Goal: Task Accomplishment & Management: Use online tool/utility

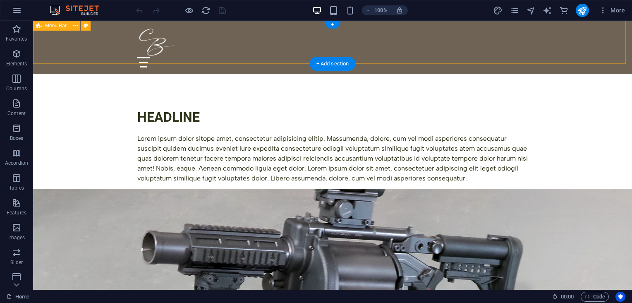
click at [114, 48] on div "Menu Home About Service Contact" at bounding box center [332, 47] width 599 height 53
click at [124, 41] on div "Menu Home About Service Contact" at bounding box center [332, 47] width 599 height 53
select select "rem"
select select "preset-menu-v2-trigger"
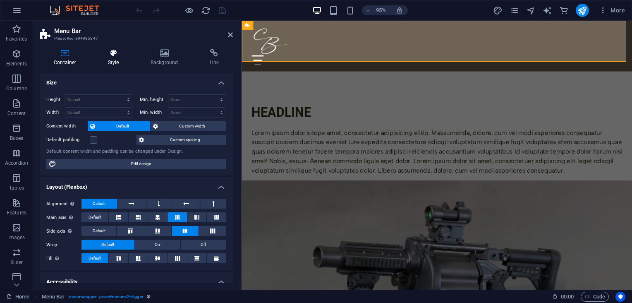
click at [113, 51] on icon at bounding box center [113, 53] width 39 height 8
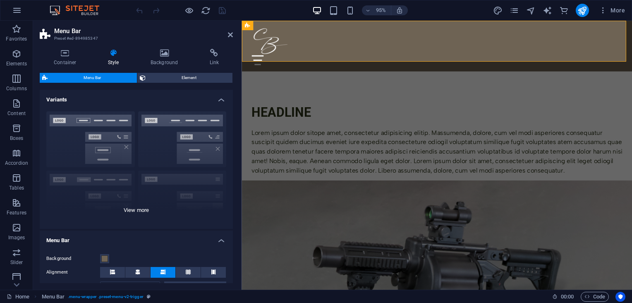
click at [142, 208] on div "Border Centered Default Fixed Loki Trigger Wide XXL" at bounding box center [136, 167] width 193 height 124
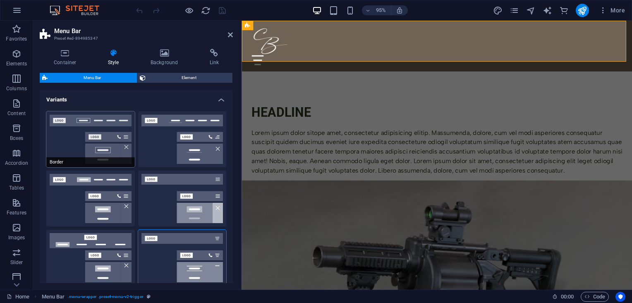
click at [71, 135] on button "Border" at bounding box center [90, 139] width 89 height 56
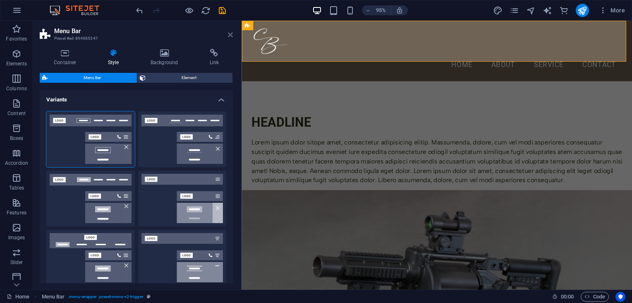
click at [230, 32] on icon at bounding box center [230, 34] width 5 height 7
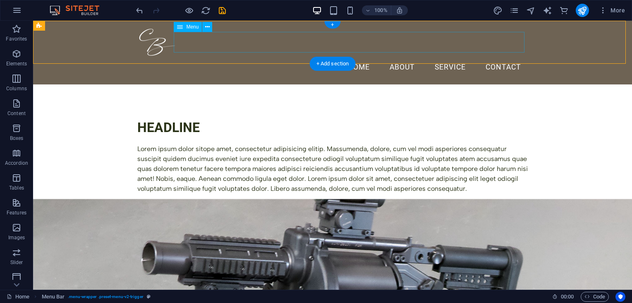
click at [354, 57] on nav "Home About Service Contact" at bounding box center [332, 67] width 390 height 21
select select
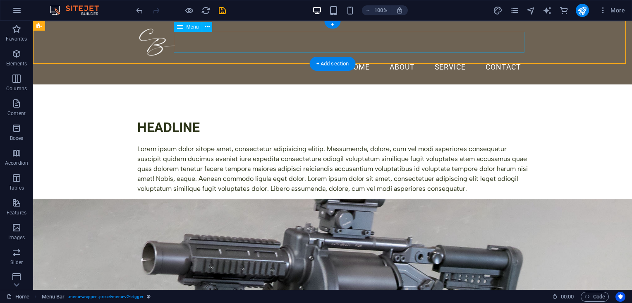
select select
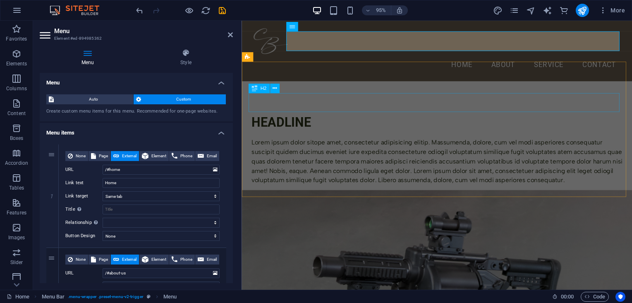
click at [485, 117] on div "Headline" at bounding box center [447, 127] width 390 height 20
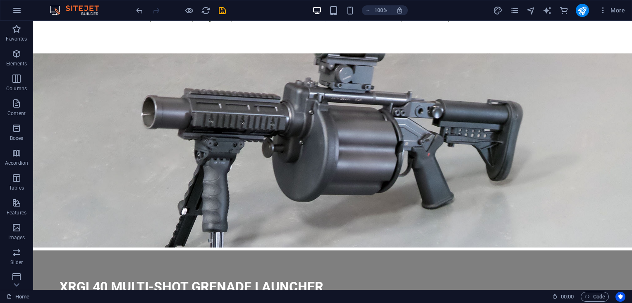
scroll to position [175, 0]
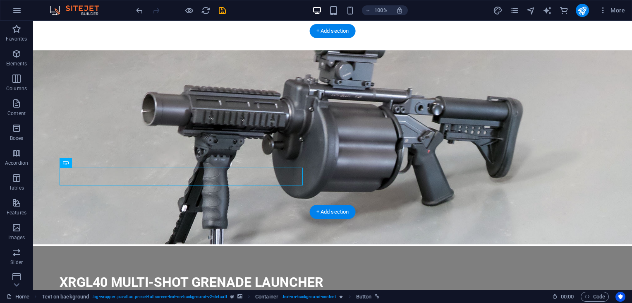
click at [427, 133] on figure at bounding box center [332, 147] width 599 height 194
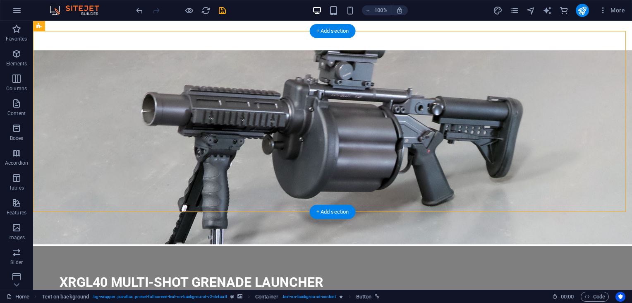
click at [427, 133] on figure at bounding box center [332, 147] width 599 height 194
select select "%"
select select "rem"
select select "px"
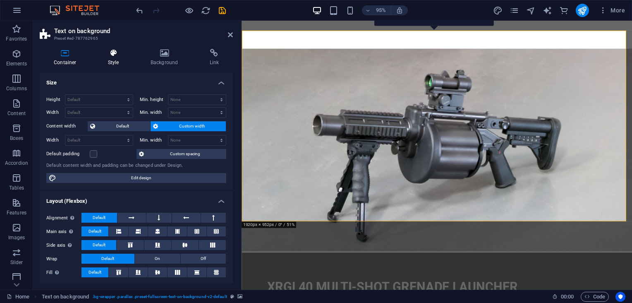
click at [128, 51] on icon at bounding box center [113, 53] width 39 height 8
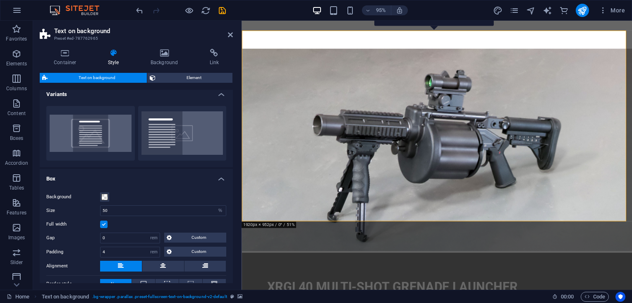
scroll to position [0, 0]
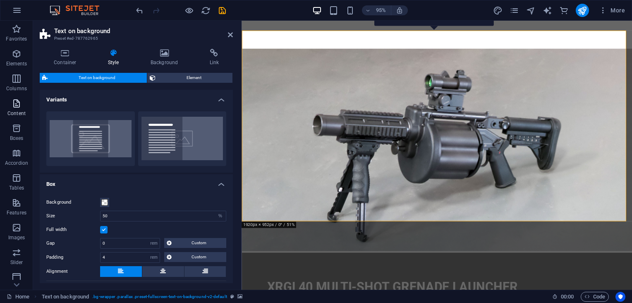
click at [17, 110] on p "Content" at bounding box center [16, 113] width 18 height 7
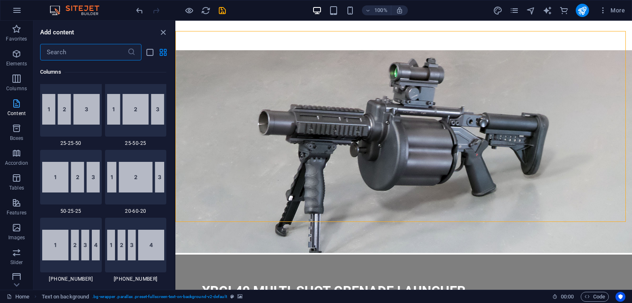
scroll to position [1651, 0]
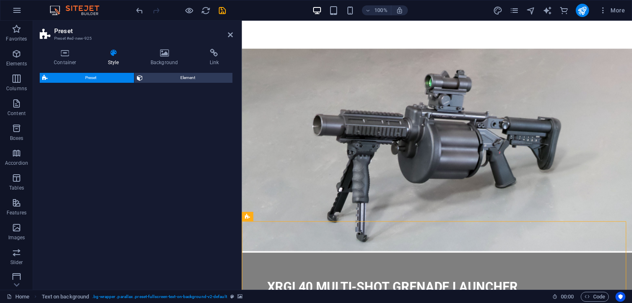
select select "rem"
select select "px"
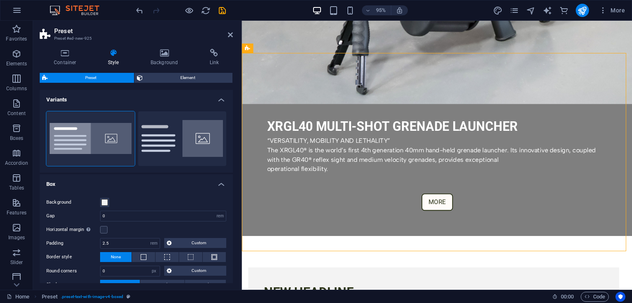
scroll to position [357, 0]
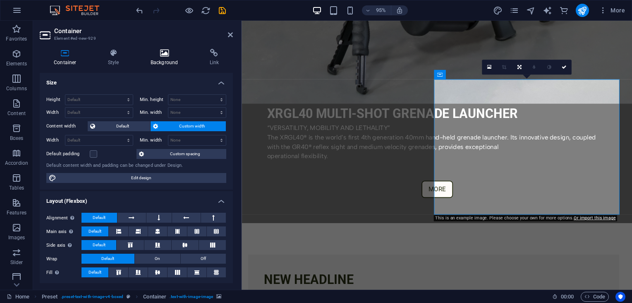
click at [161, 55] on icon at bounding box center [164, 53] width 56 height 8
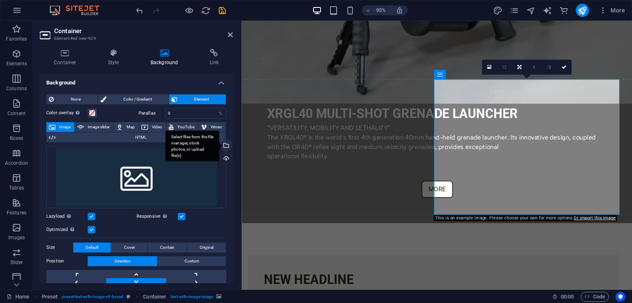
click at [219, 146] on div "Select files from the file manager, stock photos, or upload file(s)" at bounding box center [192, 145] width 54 height 31
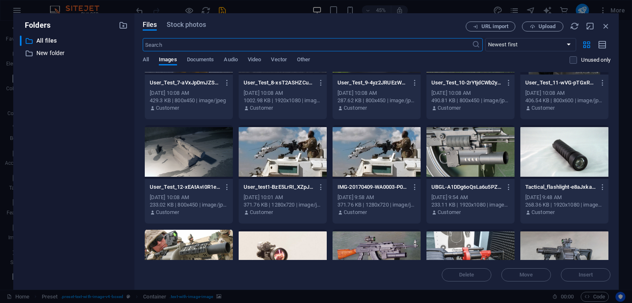
scroll to position [432, 0]
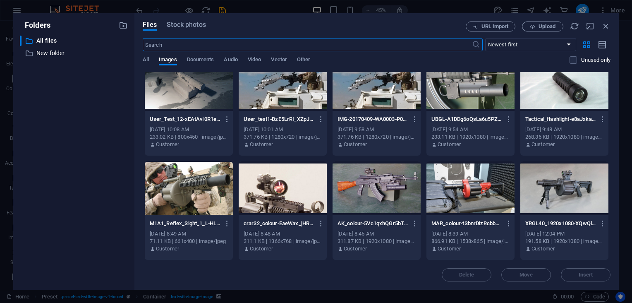
click at [566, 195] on div at bounding box center [564, 188] width 88 height 54
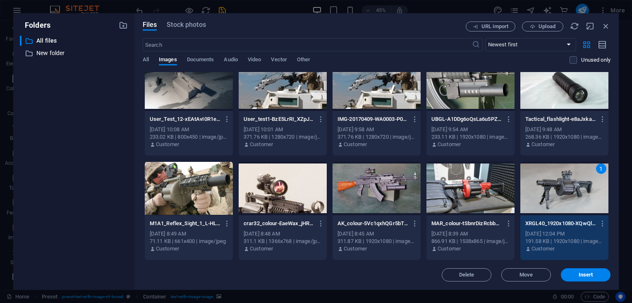
click at [566, 195] on div "1" at bounding box center [564, 188] width 88 height 54
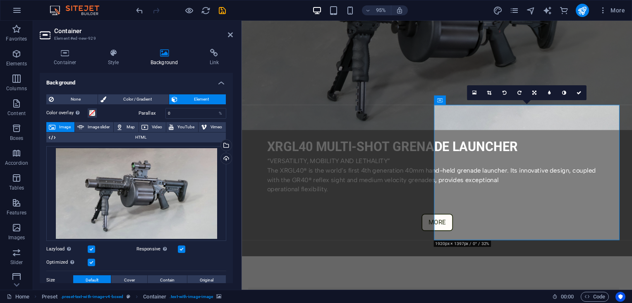
scroll to position [330, 0]
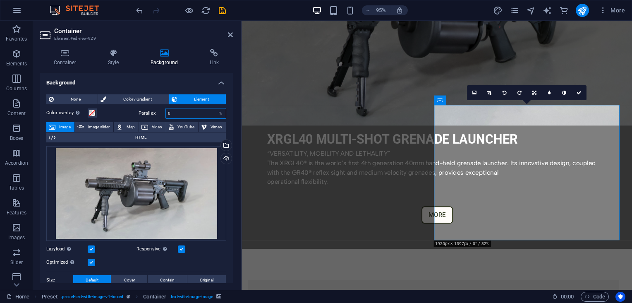
drag, startPoint x: 177, startPoint y: 114, endPoint x: 159, endPoint y: 113, distance: 18.2
click at [159, 113] on div "Parallax 0 %" at bounding box center [183, 113] width 88 height 11
type input "20"
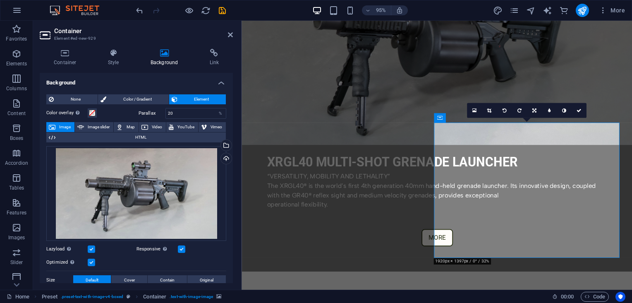
scroll to position [312, 0]
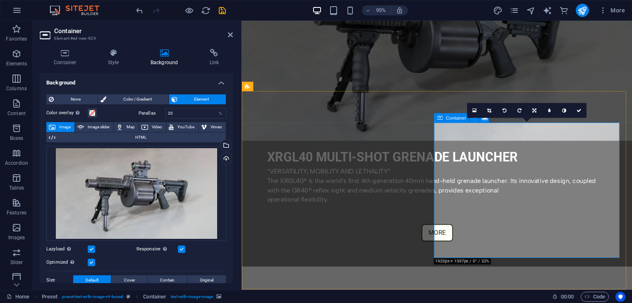
click at [18, 232] on icon "button" at bounding box center [17, 227] width 10 height 10
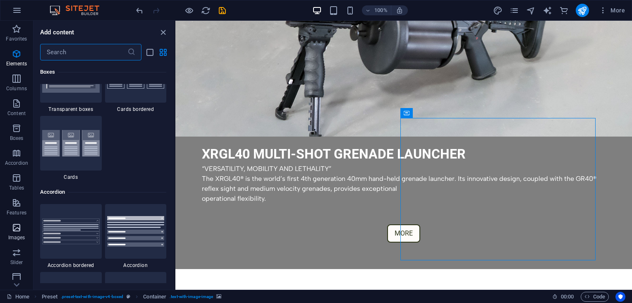
scroll to position [4397, 0]
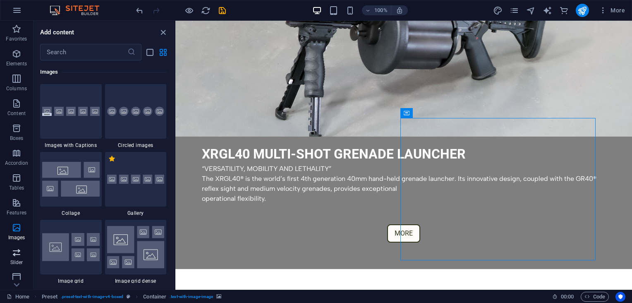
click at [14, 259] on p "Slider" at bounding box center [16, 262] width 13 height 7
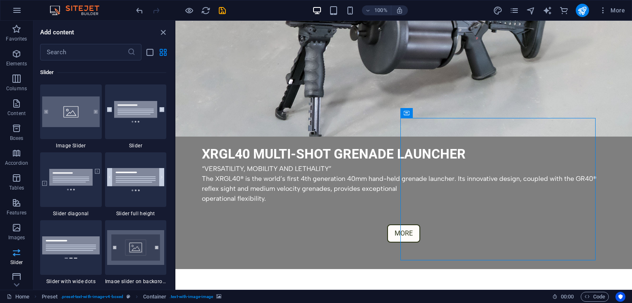
scroll to position [4892, 0]
click at [17, 55] on icon "button" at bounding box center [17, 54] width 10 height 10
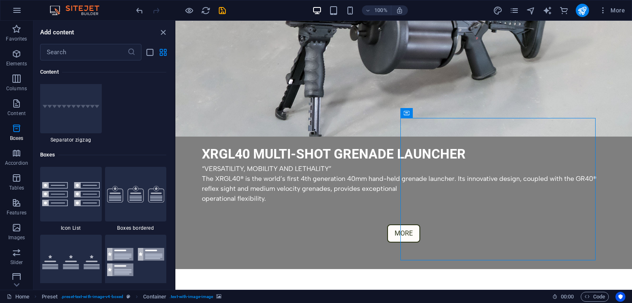
scroll to position [2529, 0]
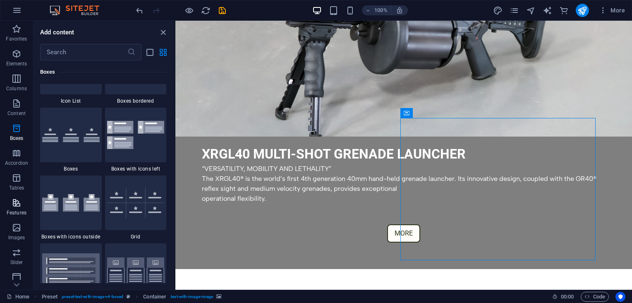
click at [17, 209] on p "Features" at bounding box center [17, 212] width 20 height 7
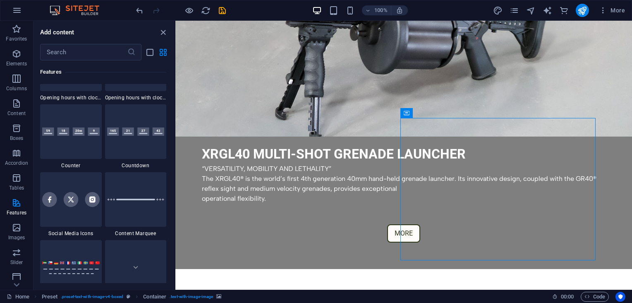
scroll to position [3894, 0]
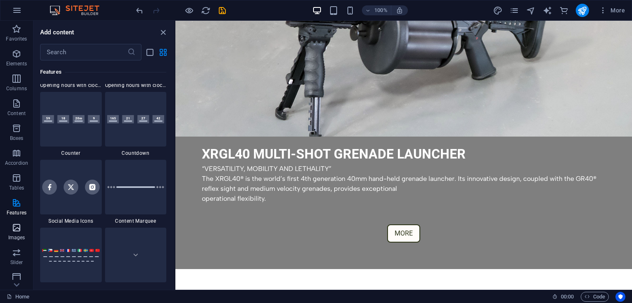
click at [19, 227] on icon "button" at bounding box center [17, 227] width 10 height 10
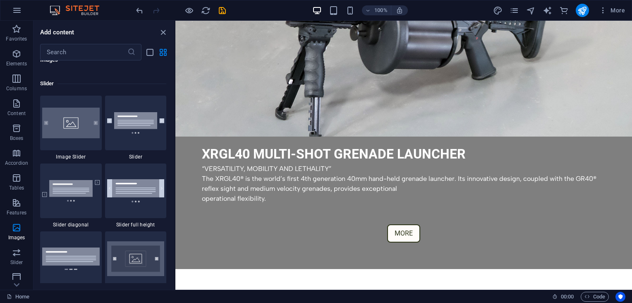
scroll to position [4881, 0]
click at [12, 54] on icon "button" at bounding box center [17, 54] width 10 height 10
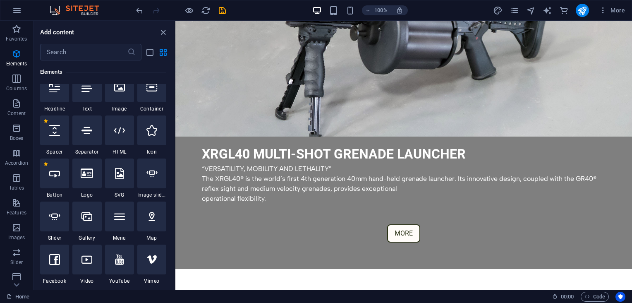
scroll to position [304, 0]
select select "ms"
select select "s"
select select "progressive"
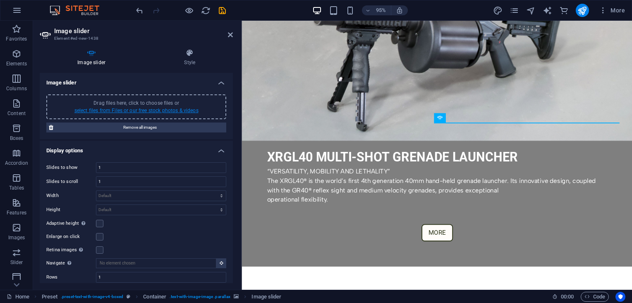
click at [160, 109] on link "select files from Files or our free stock photos & videos" at bounding box center [136, 111] width 124 height 6
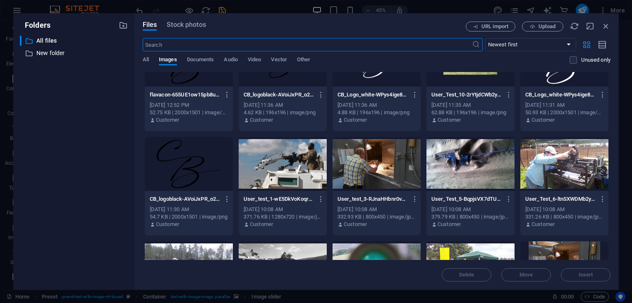
scroll to position [151, 0]
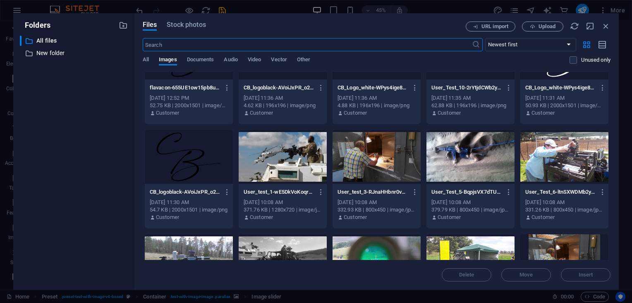
click at [276, 160] on div at bounding box center [283, 157] width 88 height 54
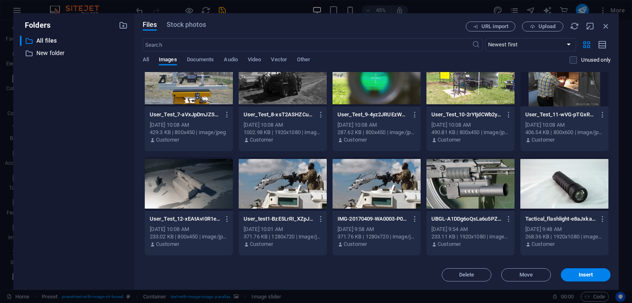
scroll to position [338, 0]
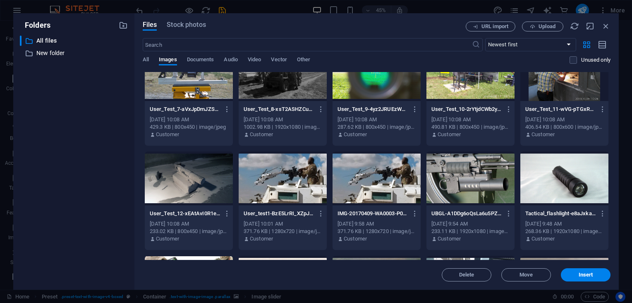
click at [280, 194] on div at bounding box center [283, 178] width 88 height 54
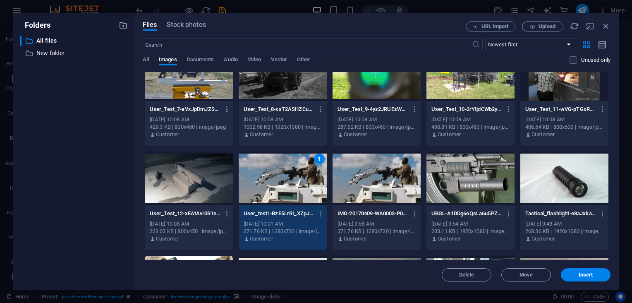
click at [467, 194] on div at bounding box center [470, 178] width 88 height 54
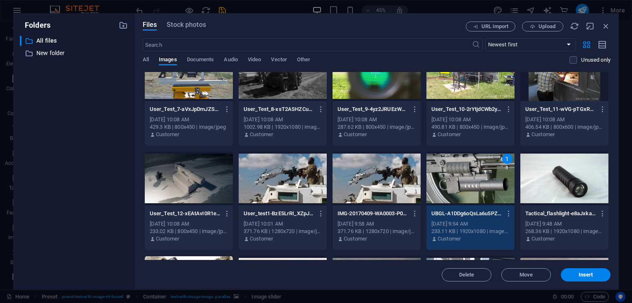
click at [545, 200] on div at bounding box center [564, 178] width 88 height 54
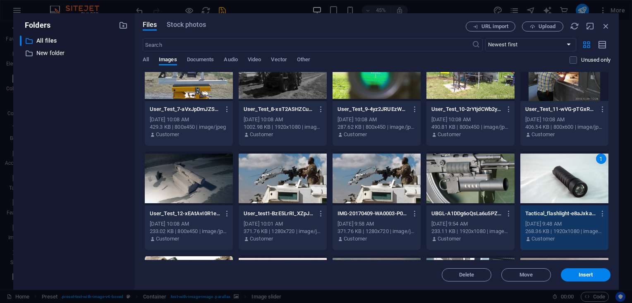
click at [476, 196] on div at bounding box center [470, 178] width 88 height 54
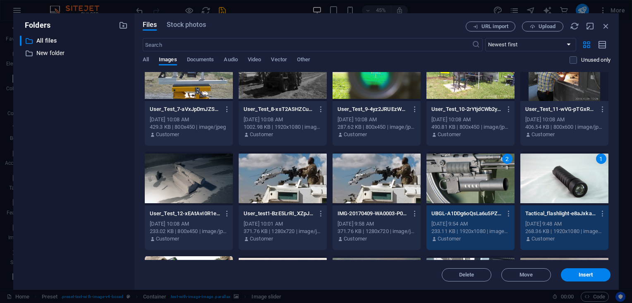
click at [288, 208] on div "User_test1-BzE5LrRI_XZpJWTVP9mwrQ.jpg User_test1-BzE5LrRI_XZpJWTVP9mwrQ.jpg" at bounding box center [283, 213] width 78 height 13
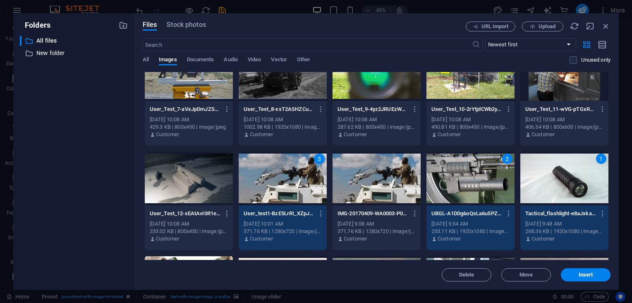
drag, startPoint x: 608, startPoint y: 182, endPoint x: 609, endPoint y: 195, distance: 13.2
click at [609, 195] on div "Drop files here to upload them instantly flavacon-u6QMhVaTxqkgYx9AYpaZcg-N-SgCG…" at bounding box center [377, 166] width 468 height 188
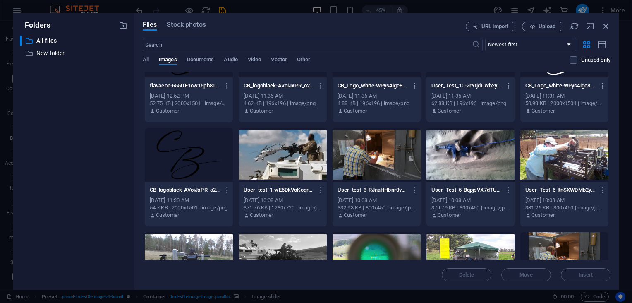
scroll to position [153, 0]
click at [315, 196] on div "[DATE] 10:08 AM" at bounding box center [283, 199] width 78 height 7
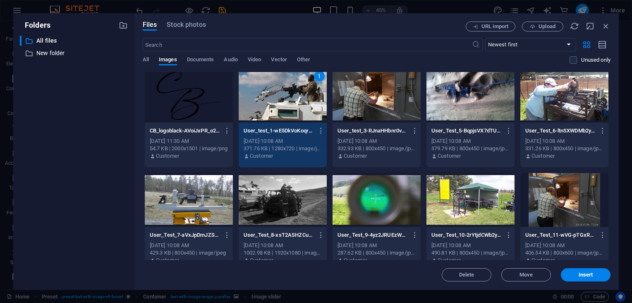
scroll to position [223, 0]
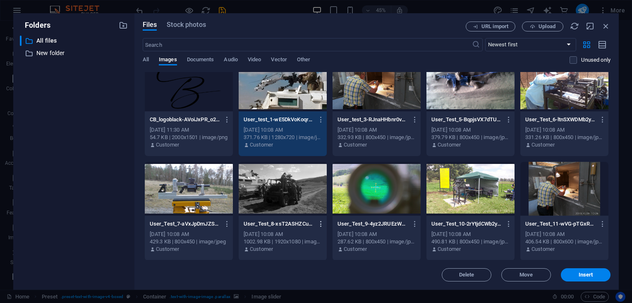
click at [320, 223] on icon "button" at bounding box center [321, 223] width 8 height 7
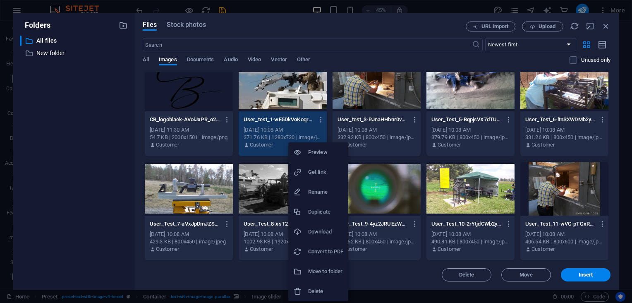
click at [314, 288] on h6 "Delete" at bounding box center [325, 291] width 35 height 10
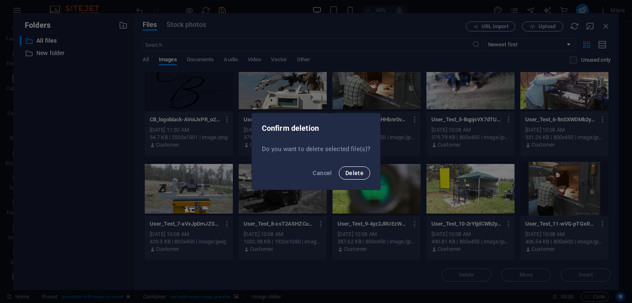
click at [353, 174] on span "Delete" at bounding box center [354, 173] width 18 height 7
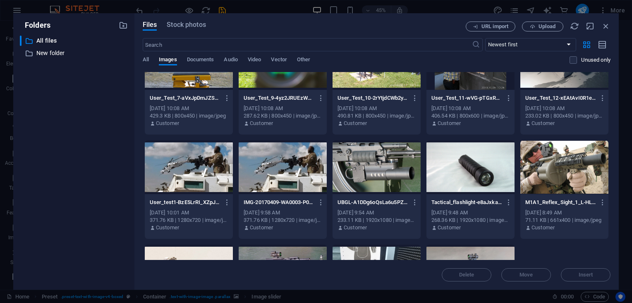
scroll to position [350, 0]
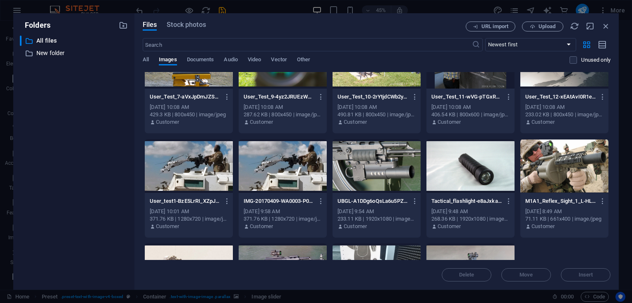
click at [202, 162] on div at bounding box center [189, 166] width 88 height 54
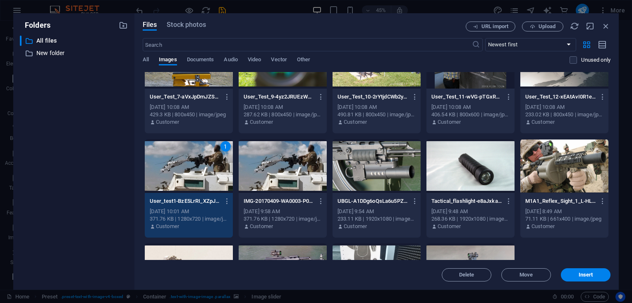
click at [372, 172] on div at bounding box center [377, 166] width 88 height 54
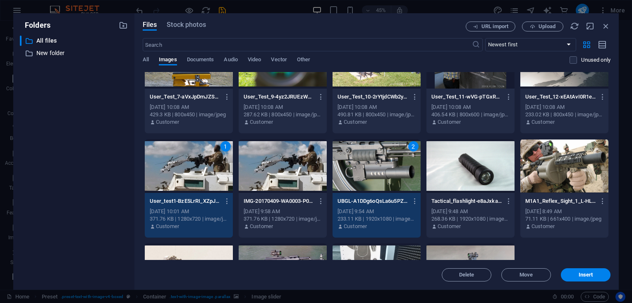
click at [488, 160] on div at bounding box center [470, 166] width 88 height 54
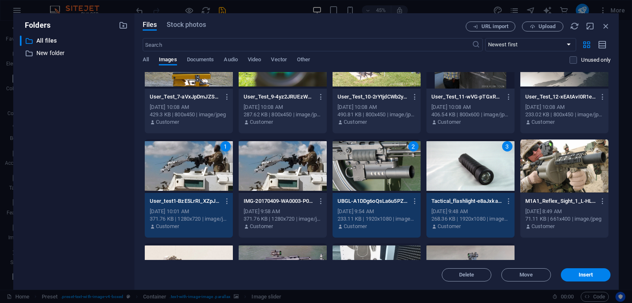
click at [544, 164] on div at bounding box center [564, 166] width 88 height 54
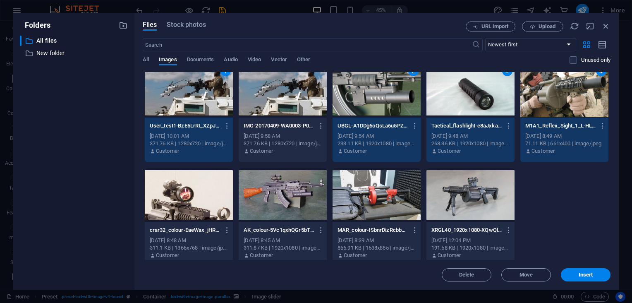
scroll to position [432, 0]
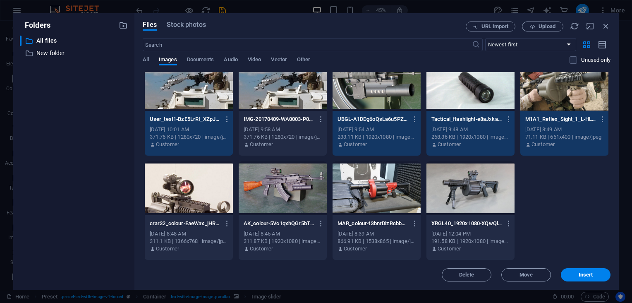
click at [458, 192] on div at bounding box center [470, 188] width 88 height 54
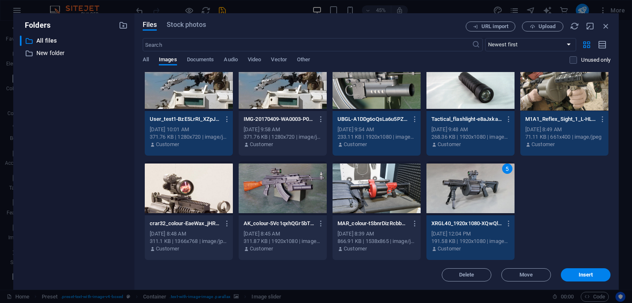
click at [397, 190] on div at bounding box center [377, 188] width 88 height 54
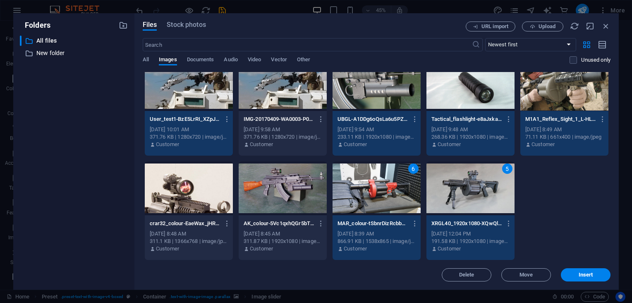
click at [277, 183] on div at bounding box center [283, 188] width 88 height 54
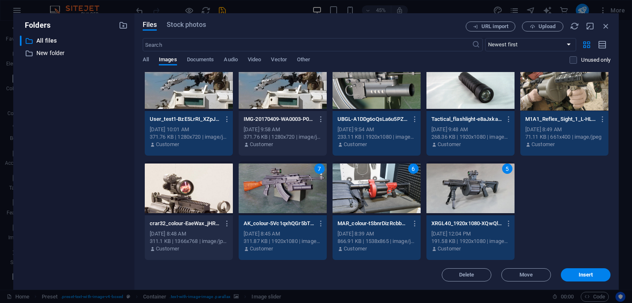
click at [190, 185] on div at bounding box center [189, 188] width 88 height 54
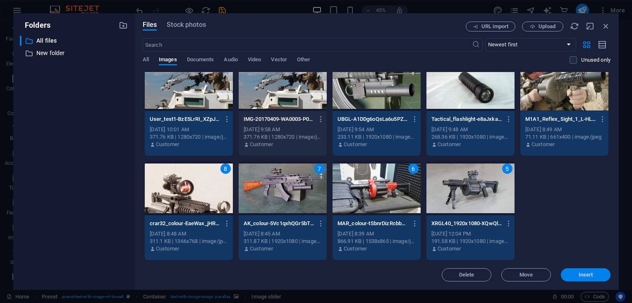
click at [583, 273] on span "Insert" at bounding box center [586, 274] width 14 height 5
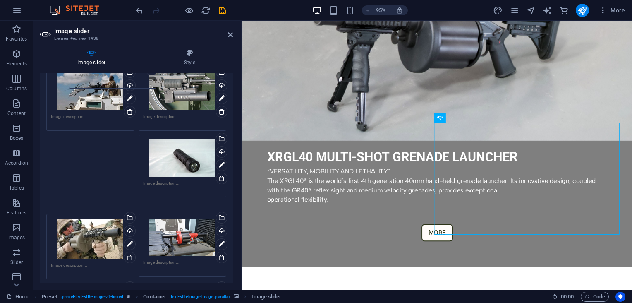
scroll to position [0, 0]
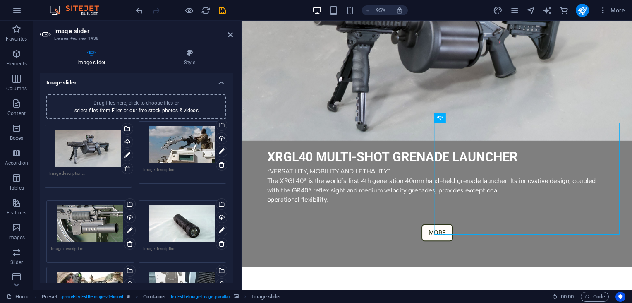
drag, startPoint x: 81, startPoint y: 157, endPoint x: 80, endPoint y: 144, distance: 12.9
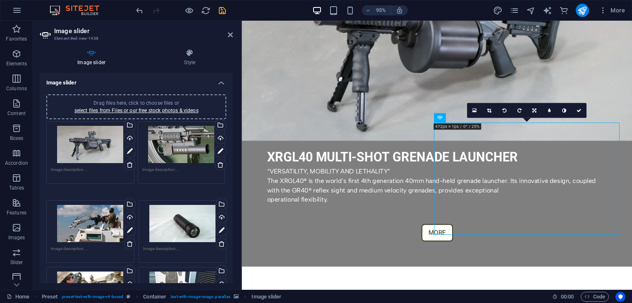
drag, startPoint x: 98, startPoint y: 207, endPoint x: 189, endPoint y: 140, distance: 113.1
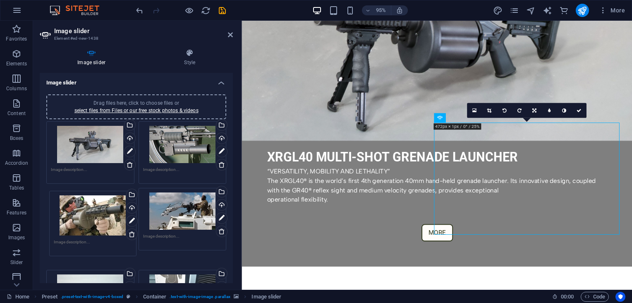
drag, startPoint x: 99, startPoint y: 268, endPoint x: 101, endPoint y: 202, distance: 66.2
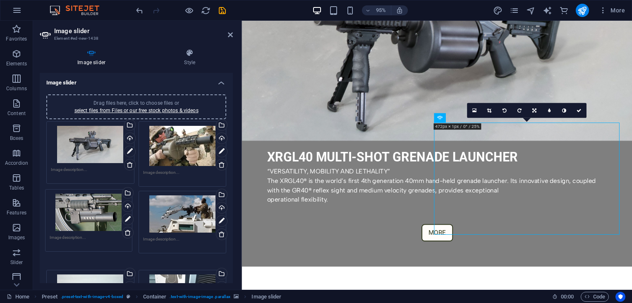
drag, startPoint x: 177, startPoint y: 139, endPoint x: 86, endPoint y: 206, distance: 113.2
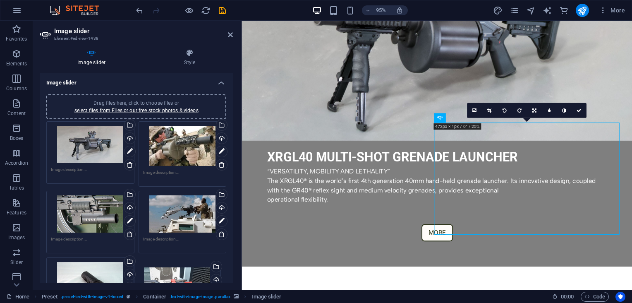
scroll to position [17, 0]
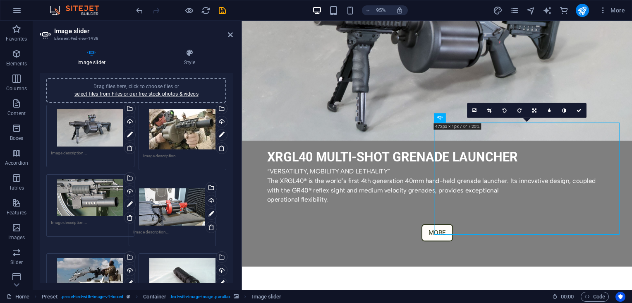
drag, startPoint x: 185, startPoint y: 279, endPoint x: 176, endPoint y: 206, distance: 74.2
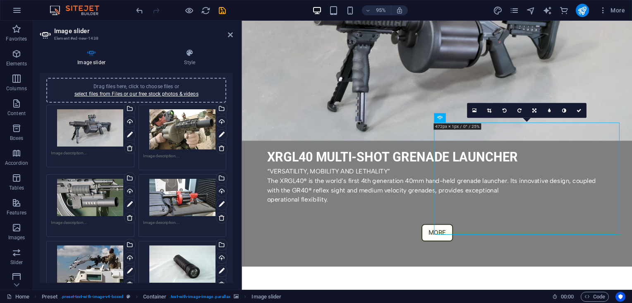
drag, startPoint x: 231, startPoint y: 124, endPoint x: 232, endPoint y: 164, distance: 40.5
click at [232, 164] on div "Image slider Drag files here, click to choose files or select files from Files …" at bounding box center [136, 178] width 193 height 210
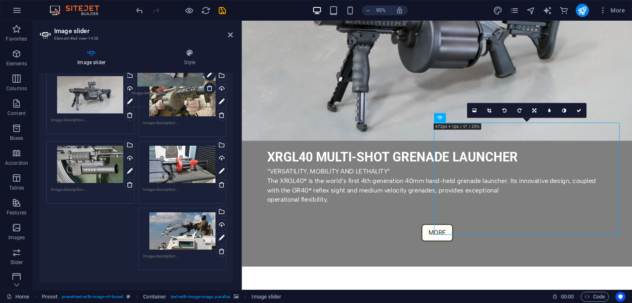
scroll to position [25, 0]
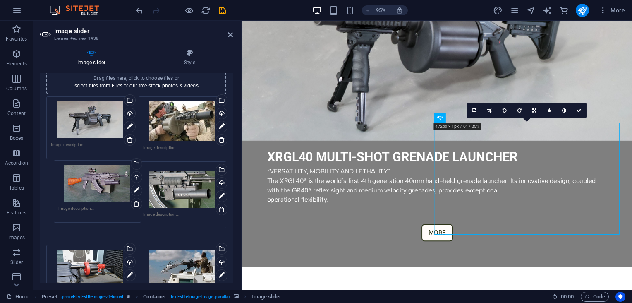
drag, startPoint x: 70, startPoint y: 205, endPoint x: 77, endPoint y: 191, distance: 15.2
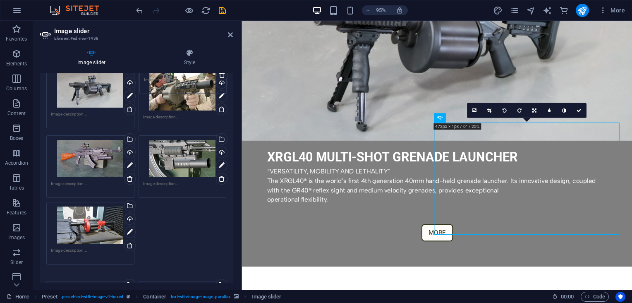
scroll to position [39, 0]
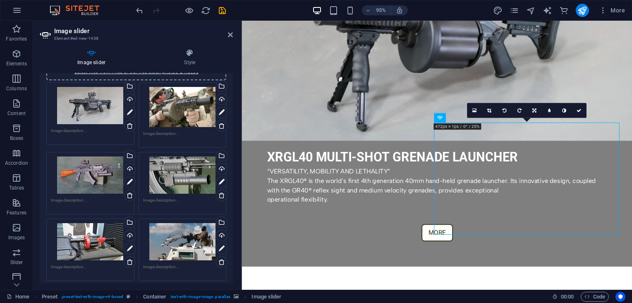
drag, startPoint x: 231, startPoint y: 137, endPoint x: 236, endPoint y: 162, distance: 25.2
click at [236, 162] on div "Image slider Style Image slider Drag files here, click to choose files or selec…" at bounding box center [136, 165] width 206 height 247
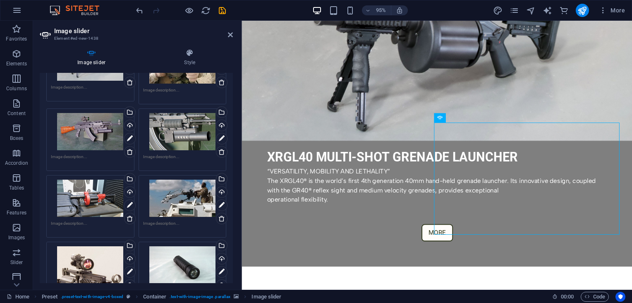
scroll to position [76, 0]
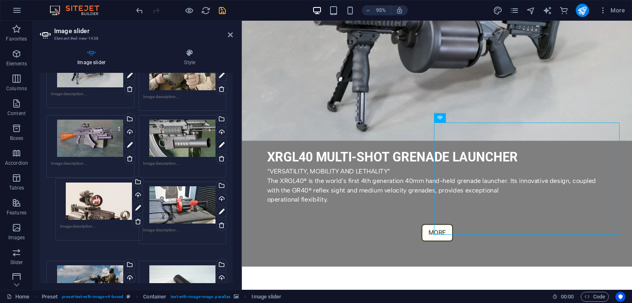
drag, startPoint x: 100, startPoint y: 270, endPoint x: 107, endPoint y: 201, distance: 70.3
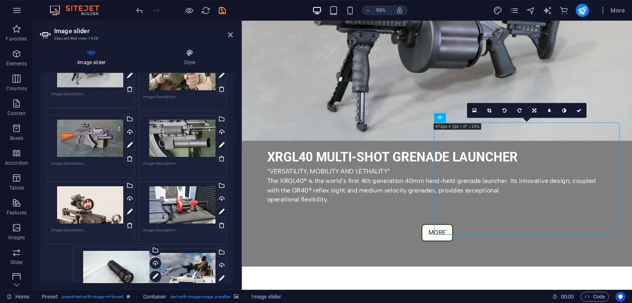
drag, startPoint x: 160, startPoint y: 262, endPoint x: 95, endPoint y: 260, distance: 65.4
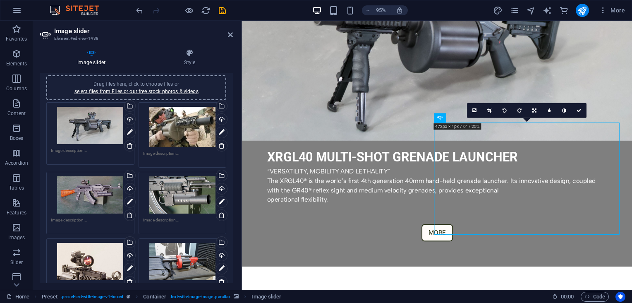
scroll to position [0, 0]
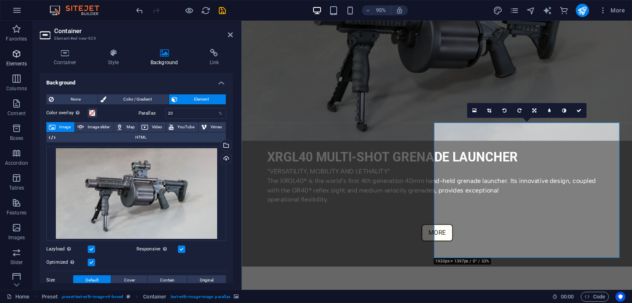
click at [18, 58] on icon "button" at bounding box center [17, 54] width 10 height 10
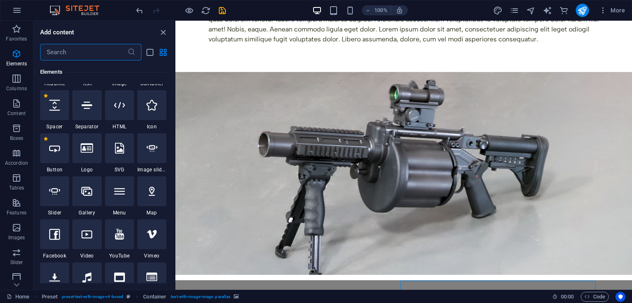
scroll to position [291, 0]
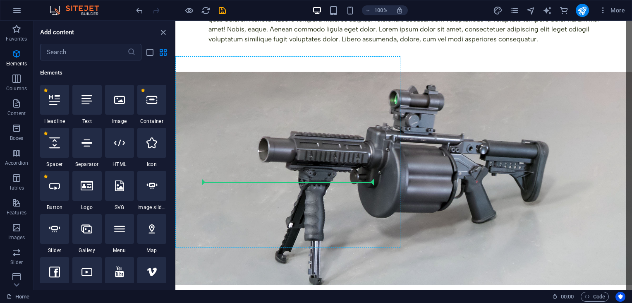
select select "ms"
select select "s"
select select "progressive"
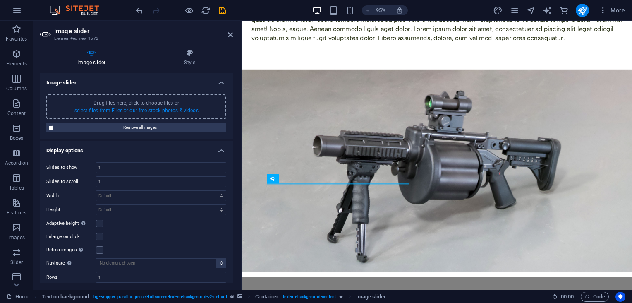
click at [159, 112] on link "select files from Files or our free stock photos & videos" at bounding box center [136, 111] width 124 height 6
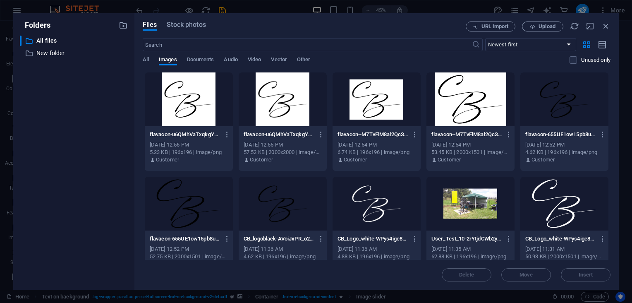
click at [473, 217] on div at bounding box center [470, 204] width 88 height 54
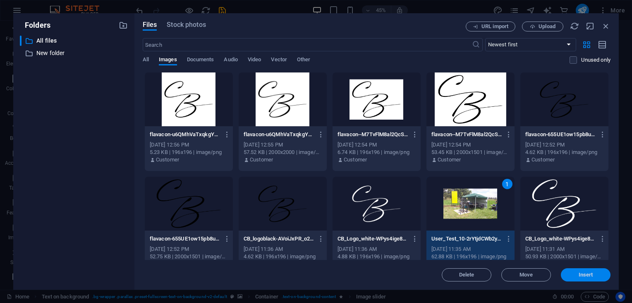
click at [567, 277] on span "Insert" at bounding box center [585, 274] width 43 height 5
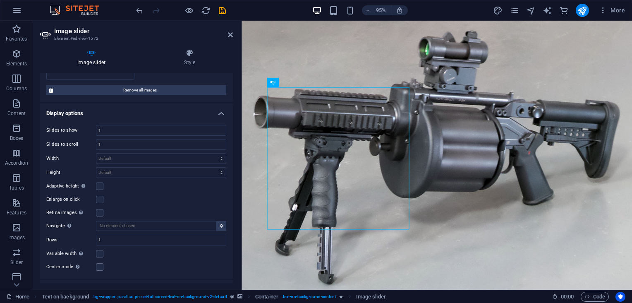
scroll to position [128, 0]
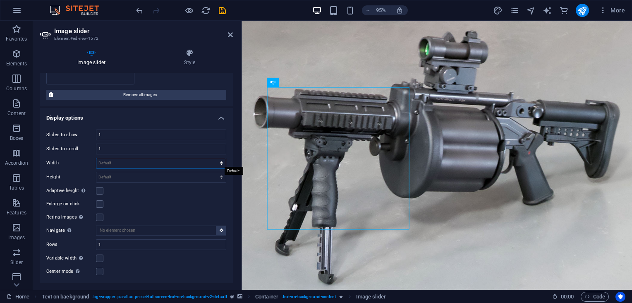
click at [213, 163] on select "Default px % rem em vw vh" at bounding box center [160, 163] width 129 height 10
select select "rem"
click at [213, 158] on select "Default px % rem em vw vh" at bounding box center [160, 163] width 129 height 10
type input "0"
click at [196, 165] on input "0" at bounding box center [160, 163] width 129 height 10
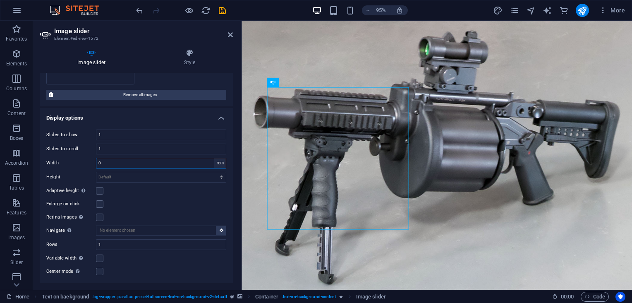
click at [217, 159] on select "Default px % rem em vw vh" at bounding box center [220, 163] width 12 height 10
select select "vh"
click at [214, 158] on select "Default px % rem em vw vh" at bounding box center [220, 163] width 12 height 10
click at [221, 176] on select "Default px rem em vw vh" at bounding box center [160, 177] width 129 height 10
select select "vh"
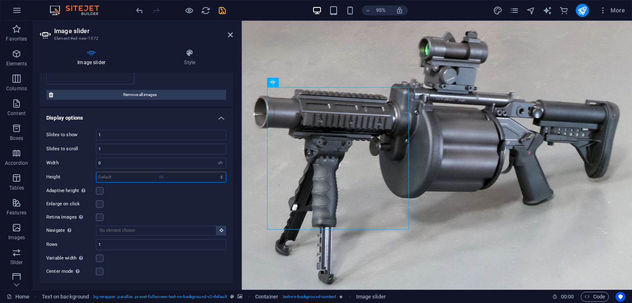
click at [213, 172] on select "Default px rem em vw vh" at bounding box center [160, 177] width 129 height 10
type input "0"
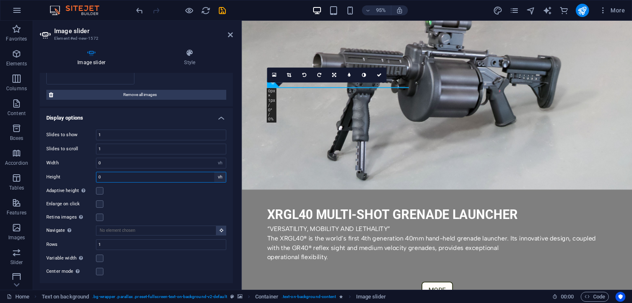
click at [220, 174] on select "Default px rem em vw vh" at bounding box center [220, 177] width 12 height 10
select select "default"
click at [214, 172] on select "Default px rem em vw vh" at bounding box center [220, 177] width 12 height 10
select select "DISABLED_OPTION_VALUE"
click at [220, 160] on select "Default px % rem em vw vh" at bounding box center [220, 163] width 12 height 10
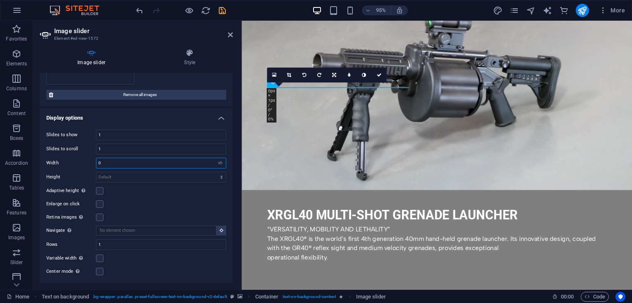
select select "default"
click at [214, 158] on select "Default px % rem em vw vh" at bounding box center [220, 163] width 12 height 10
select select "DISABLED_OPTION_VALUE"
click at [102, 190] on label at bounding box center [99, 190] width 7 height 7
click at [0, 0] on input "Adaptive height Automatically adjust the height for single slide horizontal sli…" at bounding box center [0, 0] width 0 height 0
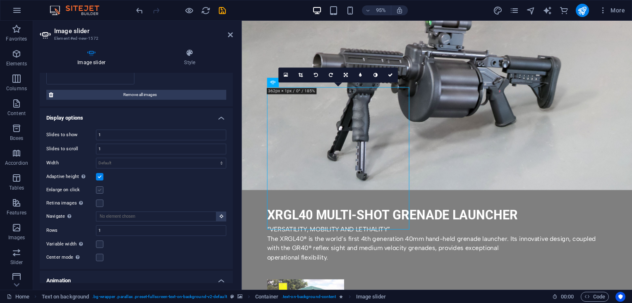
click at [100, 189] on label at bounding box center [99, 189] width 7 height 7
click at [0, 0] on input "Enlarge on click" at bounding box center [0, 0] width 0 height 0
click at [98, 201] on label at bounding box center [99, 202] width 7 height 7
click at [0, 0] on input "Retina images Automatically load retina image and smartphone optimized sizes." at bounding box center [0, 0] width 0 height 0
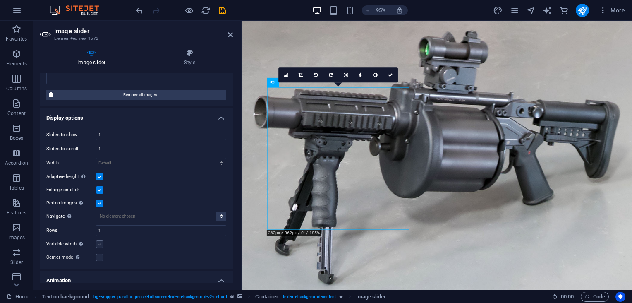
click at [98, 243] on label at bounding box center [99, 243] width 7 height 7
click at [0, 0] on input "Variable width Automatically adjust the width of the visible slide." at bounding box center [0, 0] width 0 height 0
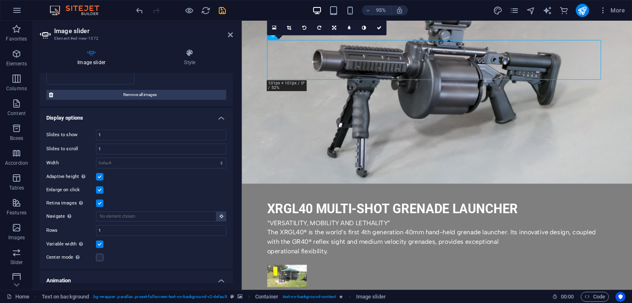
click at [98, 243] on label at bounding box center [99, 243] width 7 height 7
click at [0, 0] on input "Variable width Automatically adjust the width of the visible slide." at bounding box center [0, 0] width 0 height 0
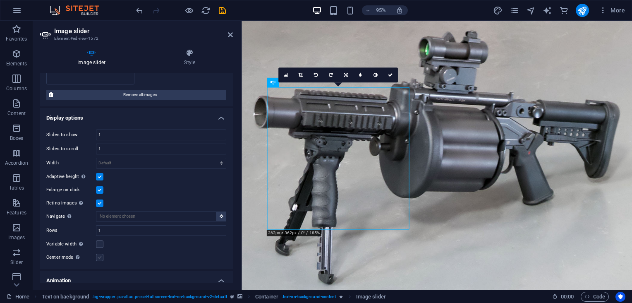
click at [98, 256] on label at bounding box center [99, 257] width 7 height 7
click at [0, 0] on input "Center mode Enables centered view with partial previous/next slide. Use with od…" at bounding box center [0, 0] width 0 height 0
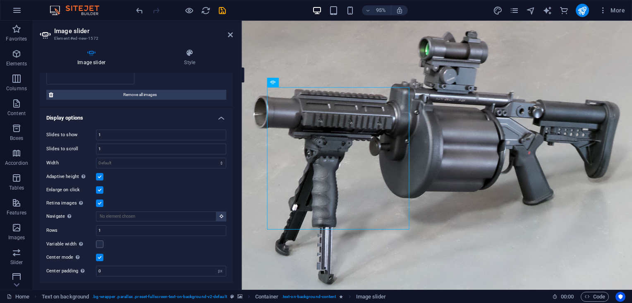
click at [98, 256] on label at bounding box center [99, 257] width 7 height 7
click at [0, 0] on input "Center mode Enables centered view with partial previous/next slide. Use with od…" at bounding box center [0, 0] width 0 height 0
click at [218, 116] on h4 "Display options" at bounding box center [136, 115] width 193 height 15
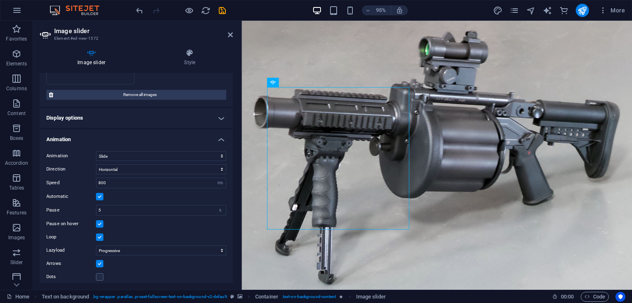
click at [218, 137] on h4 "Animation" at bounding box center [136, 136] width 193 height 15
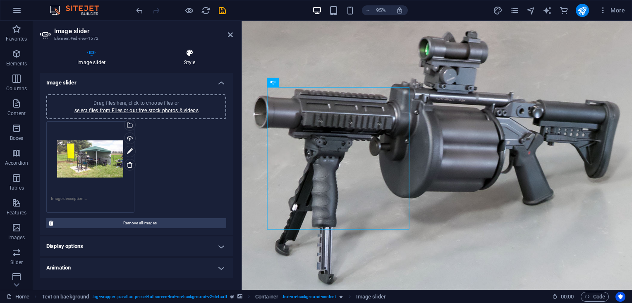
click at [188, 58] on h4 "Style" at bounding box center [189, 57] width 86 height 17
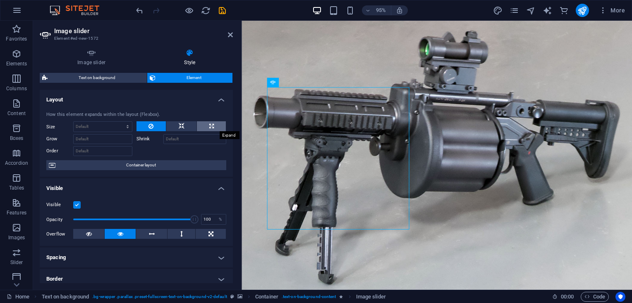
click at [202, 128] on button at bounding box center [211, 126] width 29 height 10
type input "100"
select select "%"
click at [177, 128] on button at bounding box center [181, 126] width 30 height 10
click at [126, 126] on select "Default auto px % 1/1 1/2 1/3 1/4 1/5 1/6 1/7 1/8 1/9 1/10" at bounding box center [103, 127] width 58 height 10
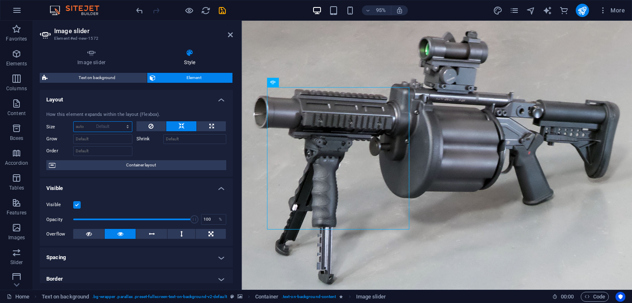
click at [74, 122] on select "Default auto px % 1/1 1/2 1/3 1/4 1/5 1/6 1/7 1/8 1/9 1/10" at bounding box center [103, 127] width 58 height 10
click at [127, 127] on select "Default auto px % 1/1 1/2 1/3 1/4 1/5 1/6 1/7 1/8 1/9 1/10" at bounding box center [103, 127] width 58 height 10
click at [74, 122] on select "Default auto px % 1/1 1/2 1/3 1/4 1/5 1/6 1/7 1/8 1/9 1/10" at bounding box center [103, 127] width 58 height 10
select select "DISABLED_OPTION_VALUE"
click at [230, 32] on icon at bounding box center [230, 34] width 5 height 7
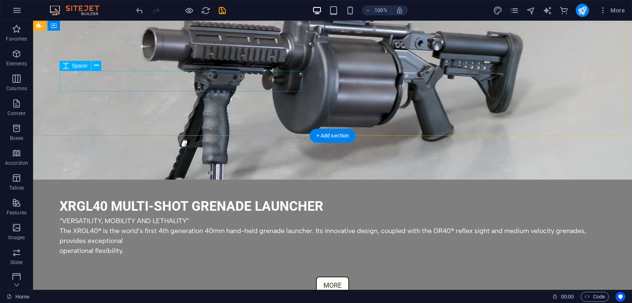
click at [168, 256] on div at bounding box center [333, 266] width 546 height 21
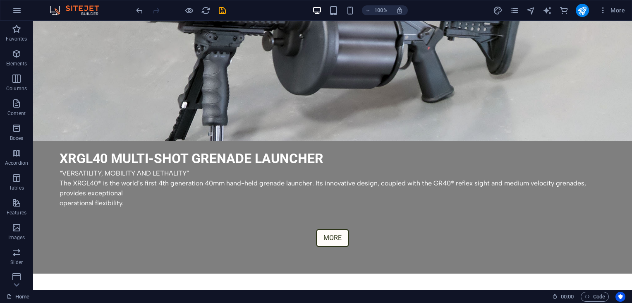
scroll to position [314, 0]
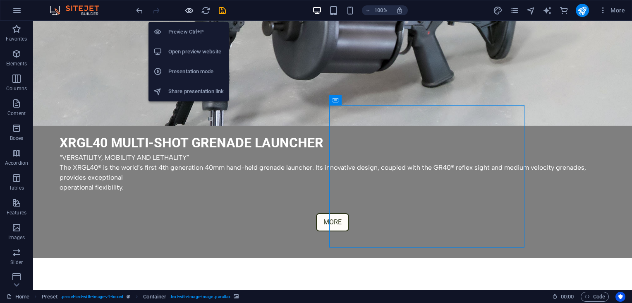
click at [189, 11] on icon "button" at bounding box center [189, 11] width 10 height 10
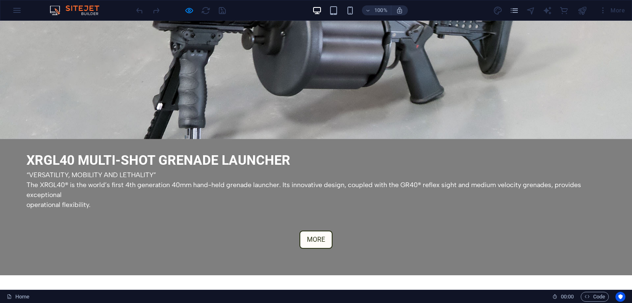
scroll to position [299, 0]
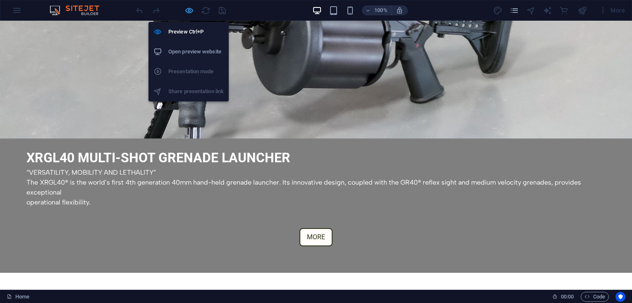
click at [188, 11] on icon "button" at bounding box center [189, 11] width 10 height 10
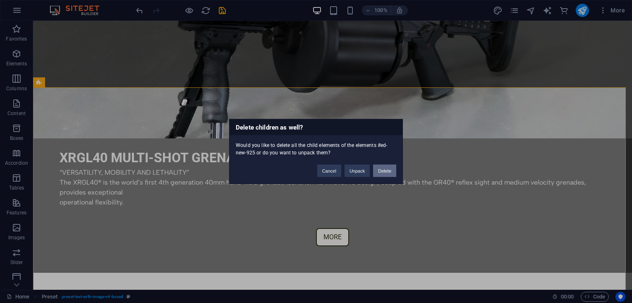
click at [388, 170] on button "Delete" at bounding box center [384, 171] width 23 height 12
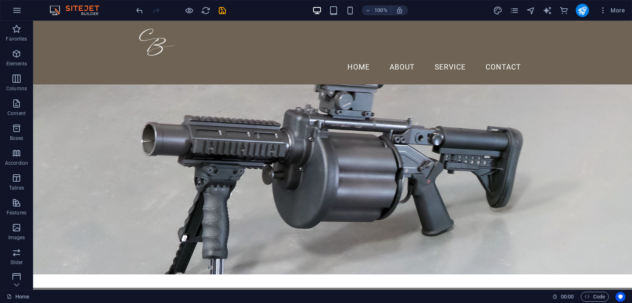
scroll to position [0, 0]
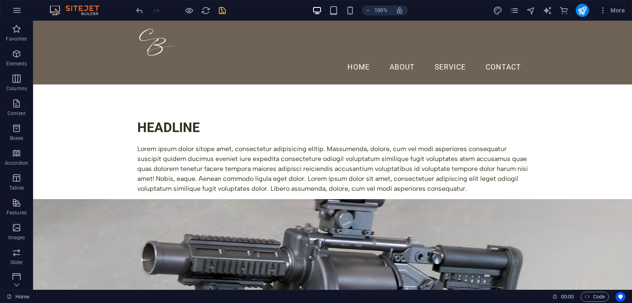
drag, startPoint x: 627, startPoint y: 57, endPoint x: 660, endPoint y: 22, distance: 48.3
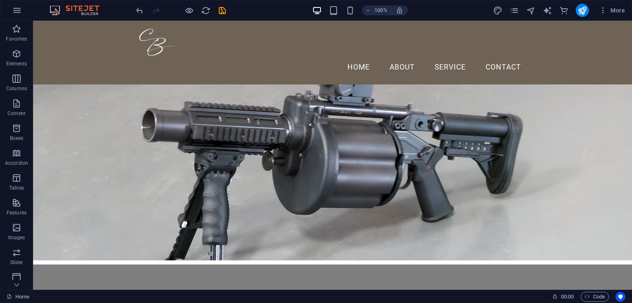
scroll to position [120, 0]
